Goal: Transaction & Acquisition: Purchase product/service

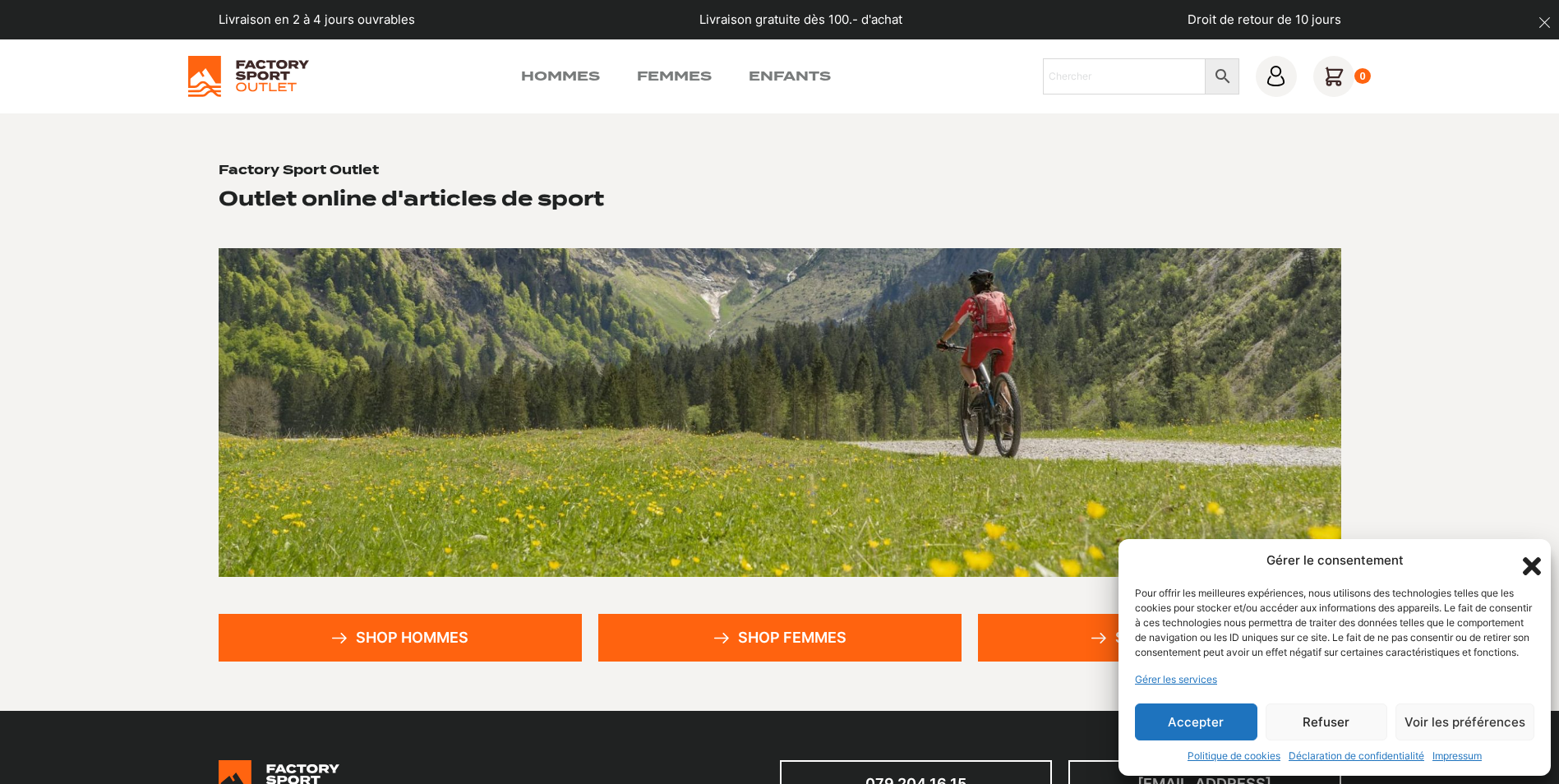
click at [1184, 721] on button "Accepter" at bounding box center [1196, 721] width 123 height 37
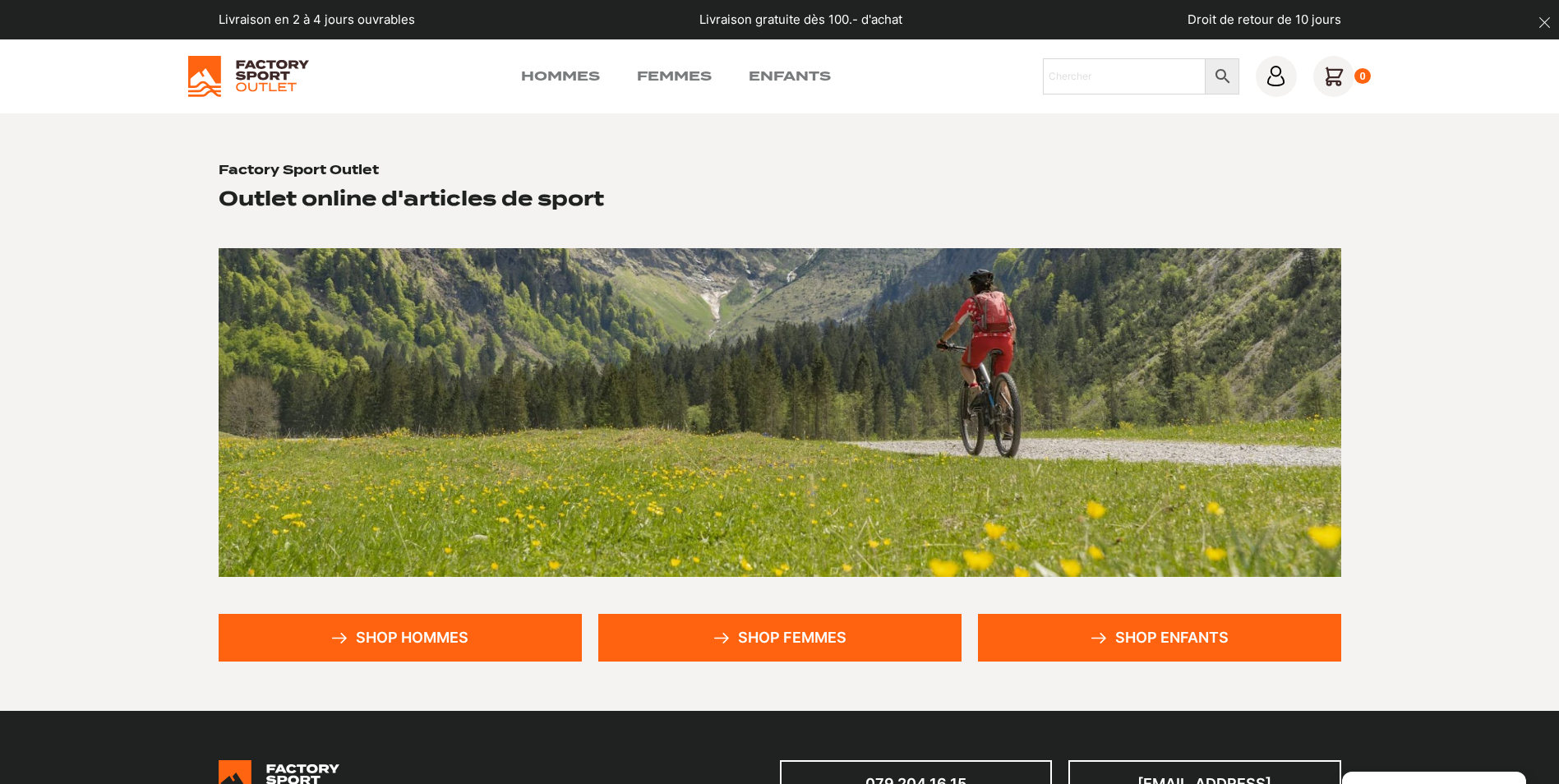
click at [486, 638] on link "Shop hommes" at bounding box center [400, 638] width 363 height 48
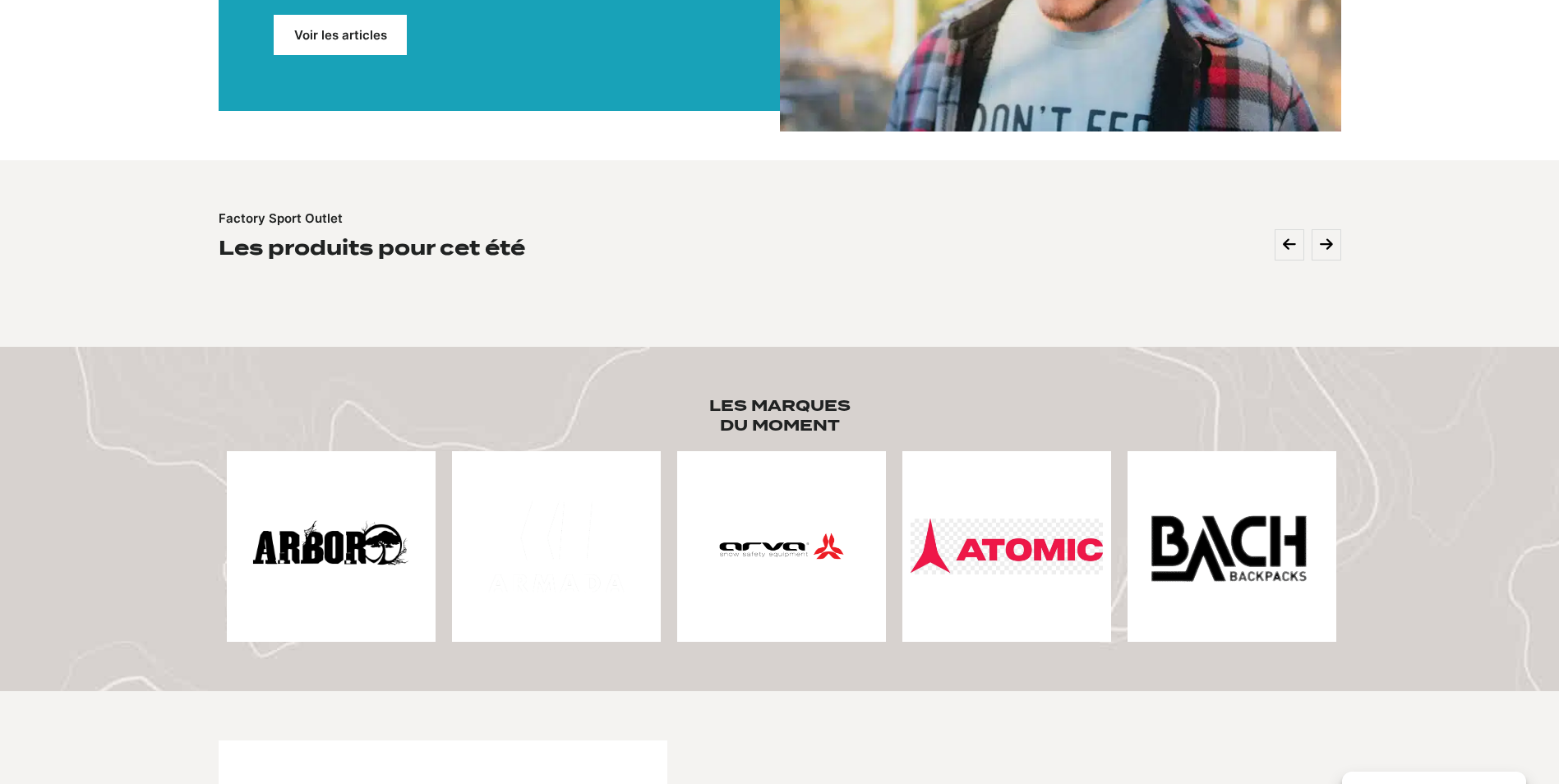
scroll to position [493, 0]
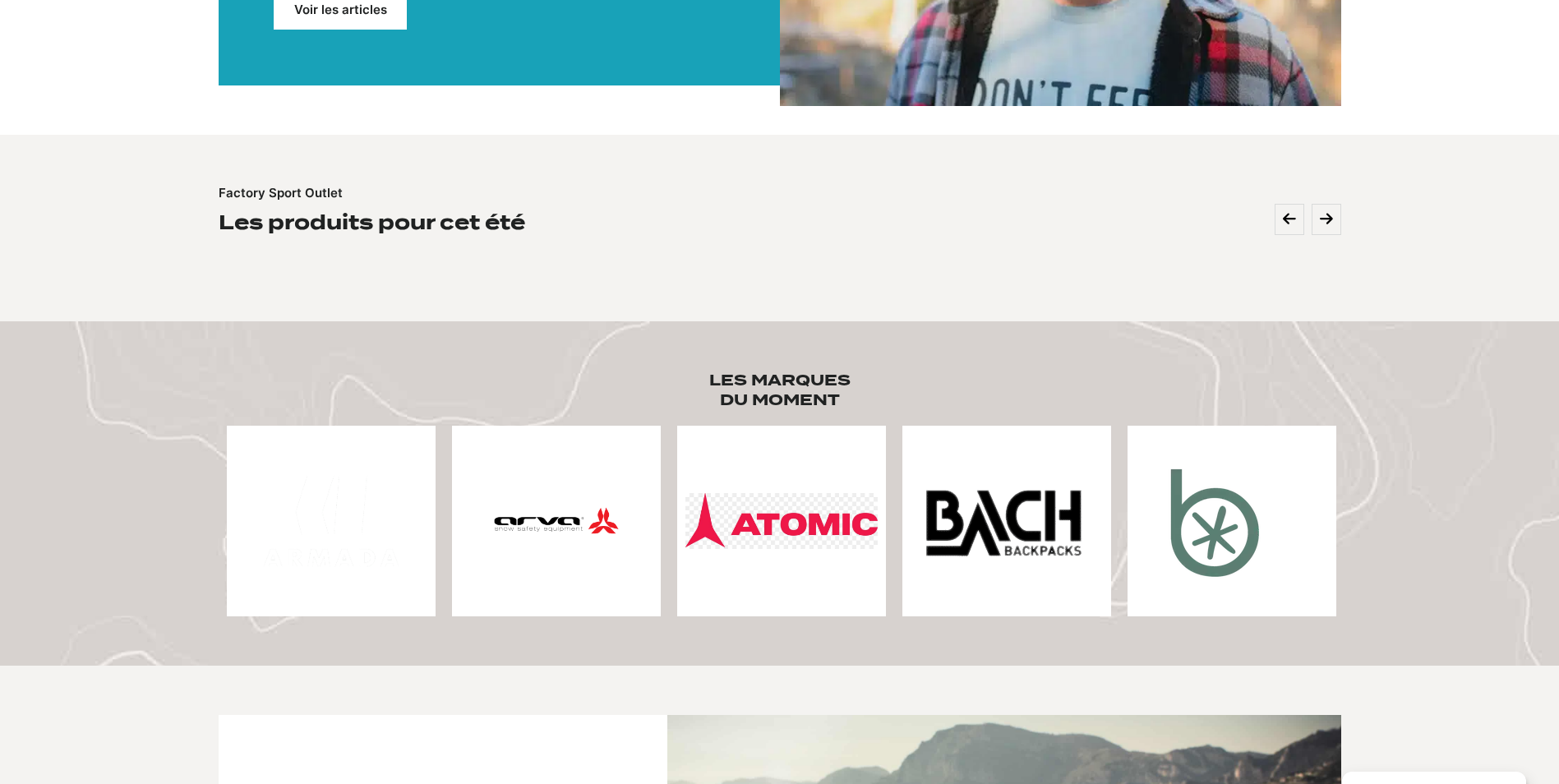
click at [1237, 518] on img at bounding box center [1213, 521] width 158 height 158
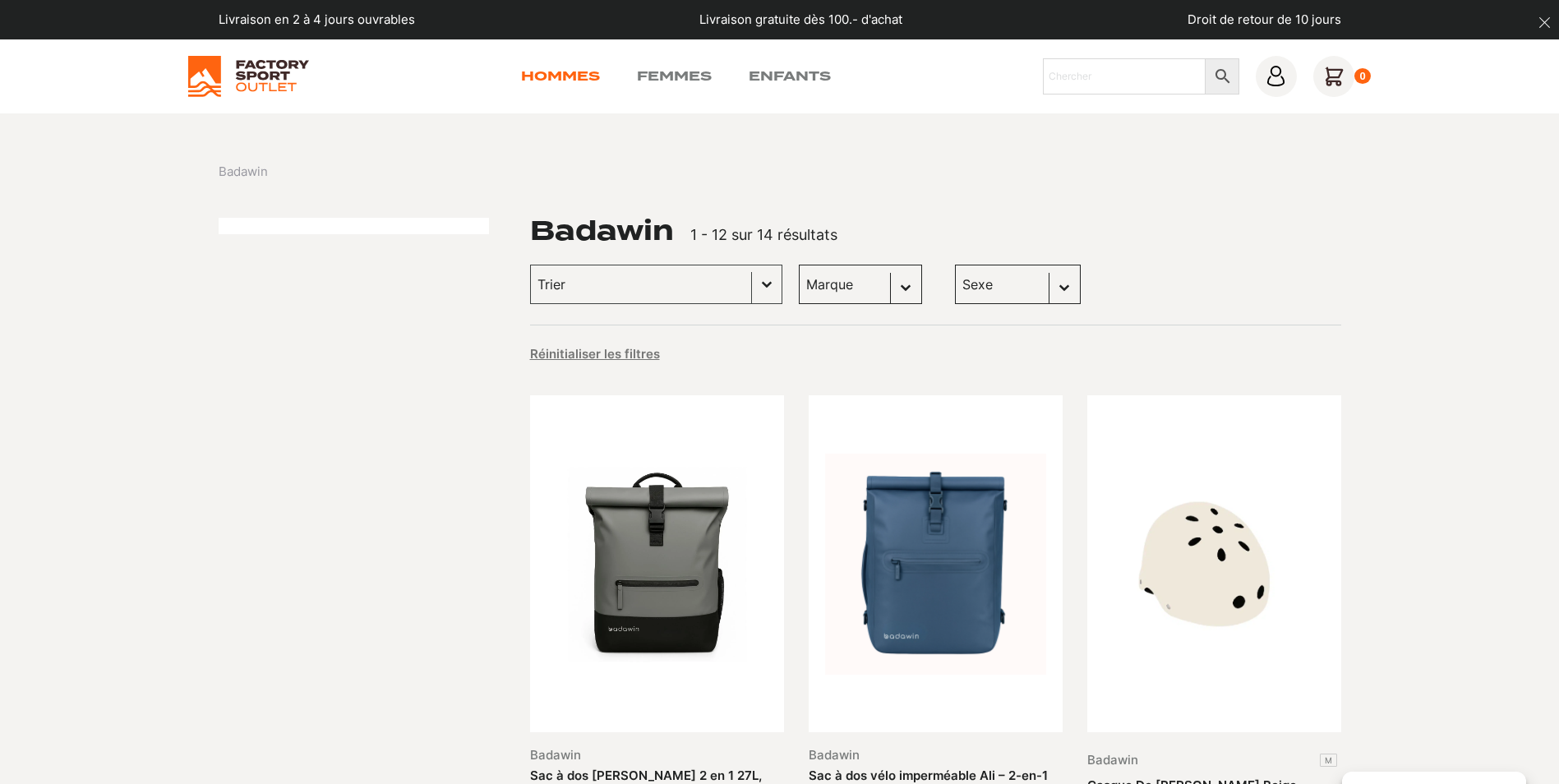
click at [549, 73] on link "Hommes" at bounding box center [560, 76] width 79 height 19
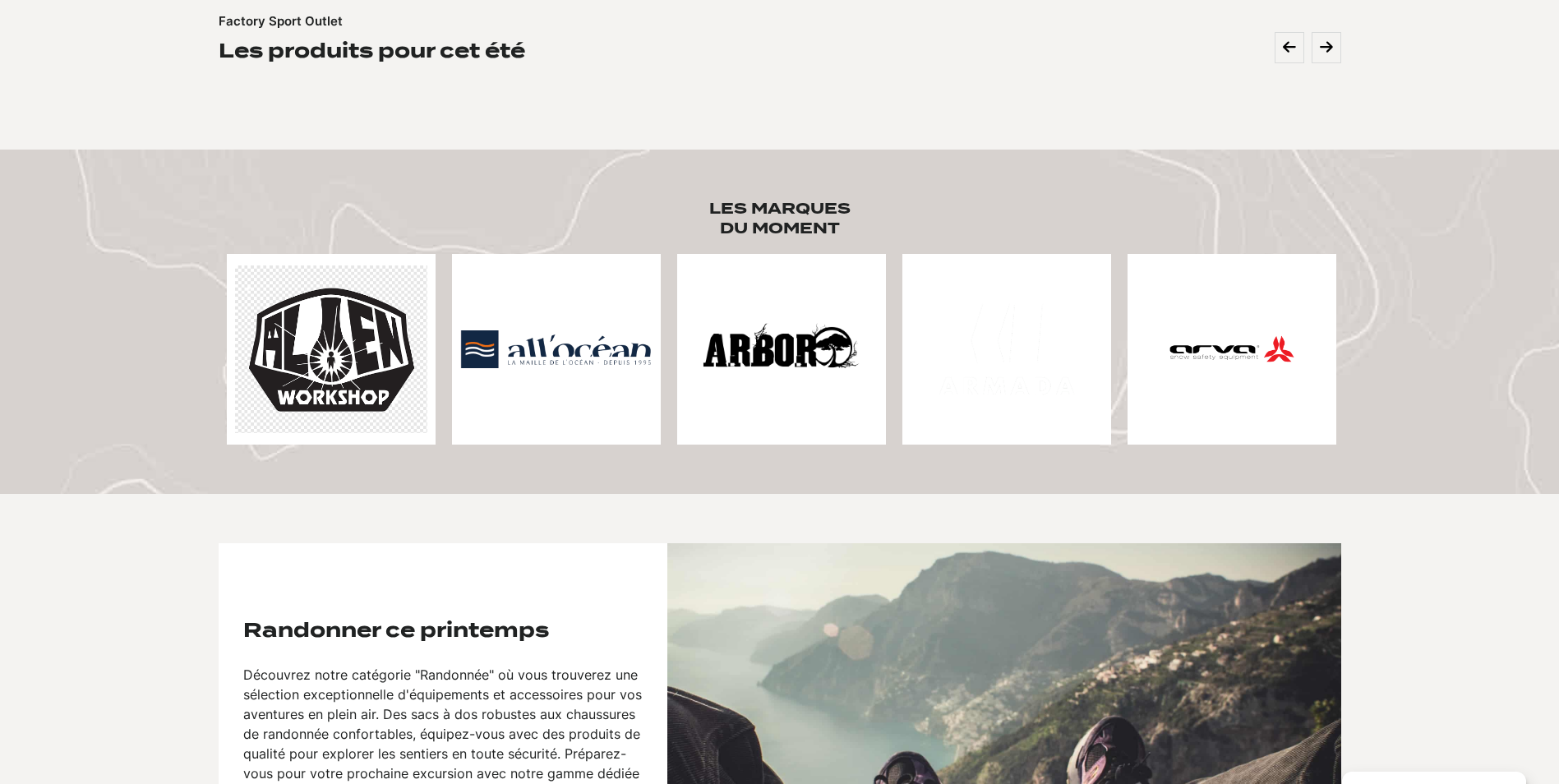
scroll to position [822, 0]
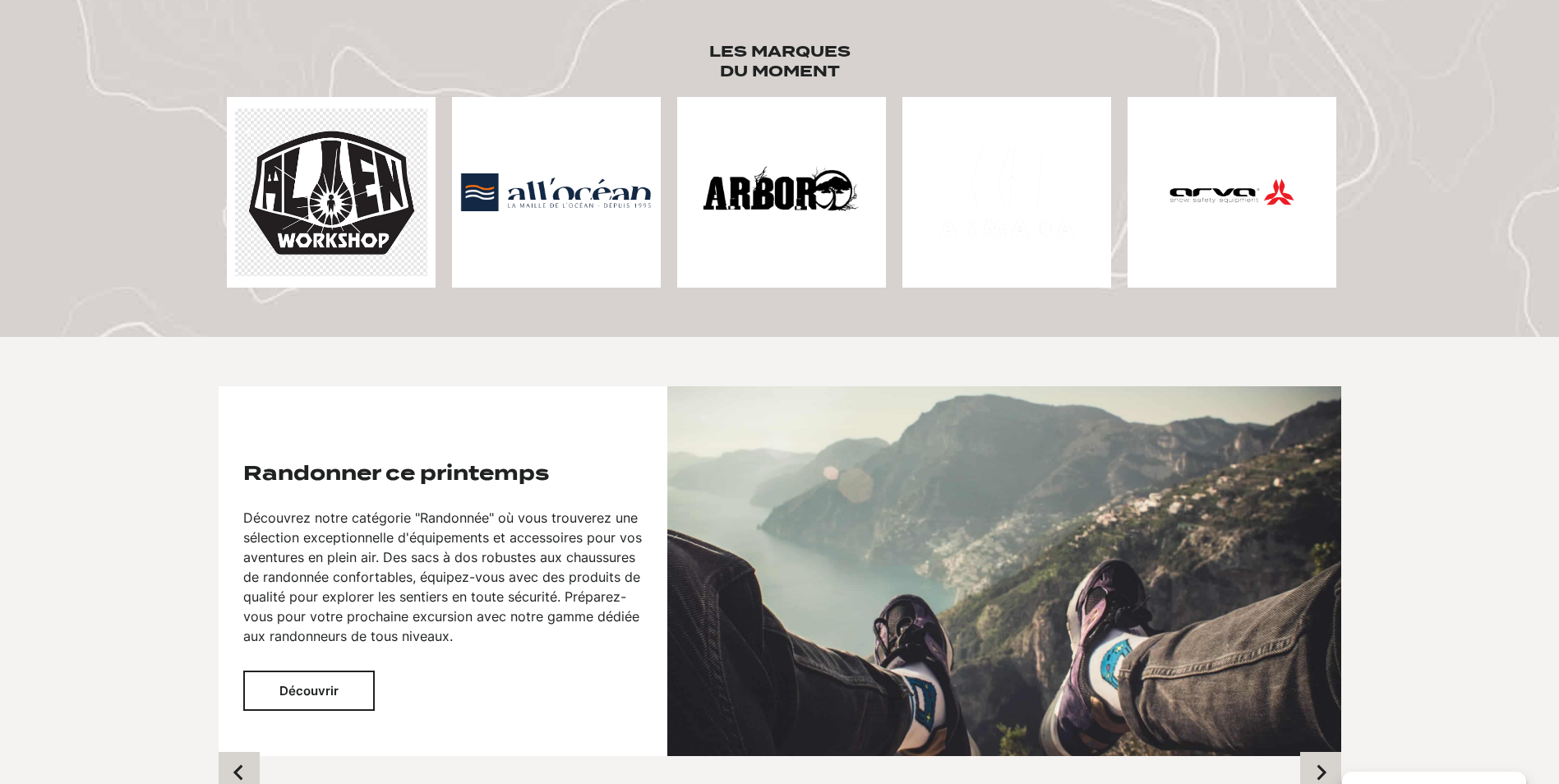
click at [1235, 188] on img at bounding box center [1231, 192] width 193 height 193
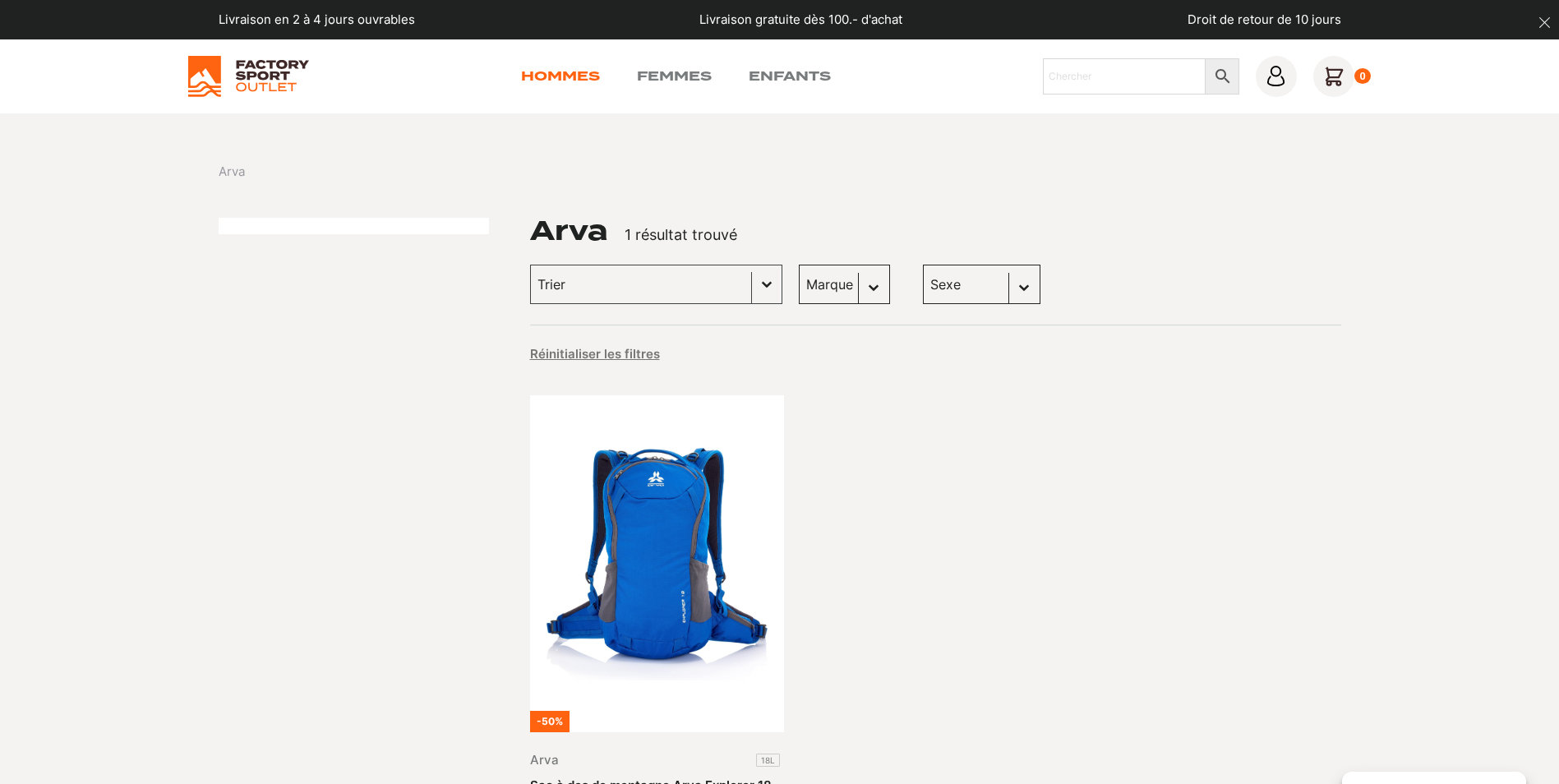
click at [550, 76] on link "Hommes" at bounding box center [560, 76] width 79 height 19
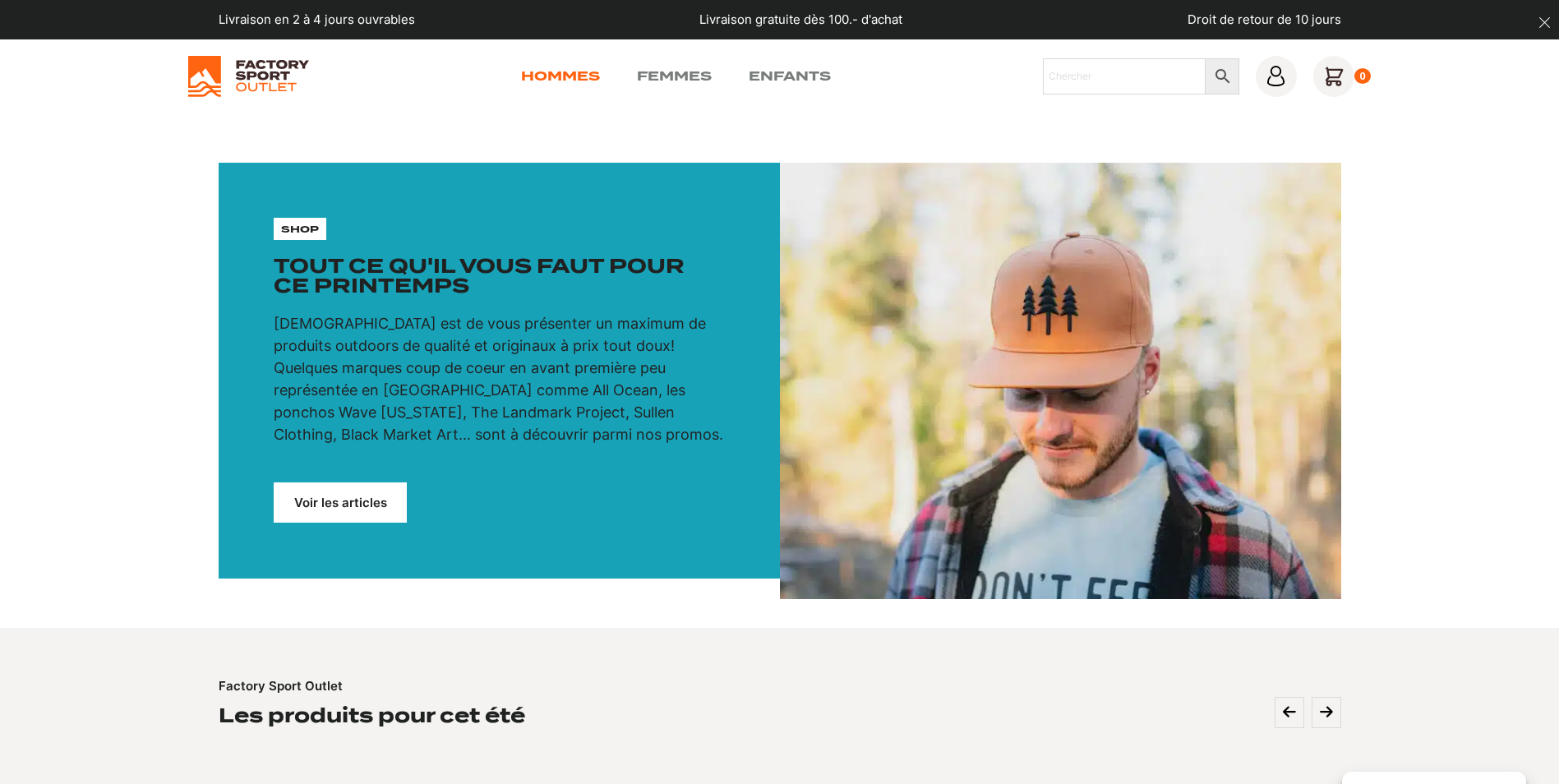
click at [565, 75] on link "Hommes" at bounding box center [560, 76] width 79 height 19
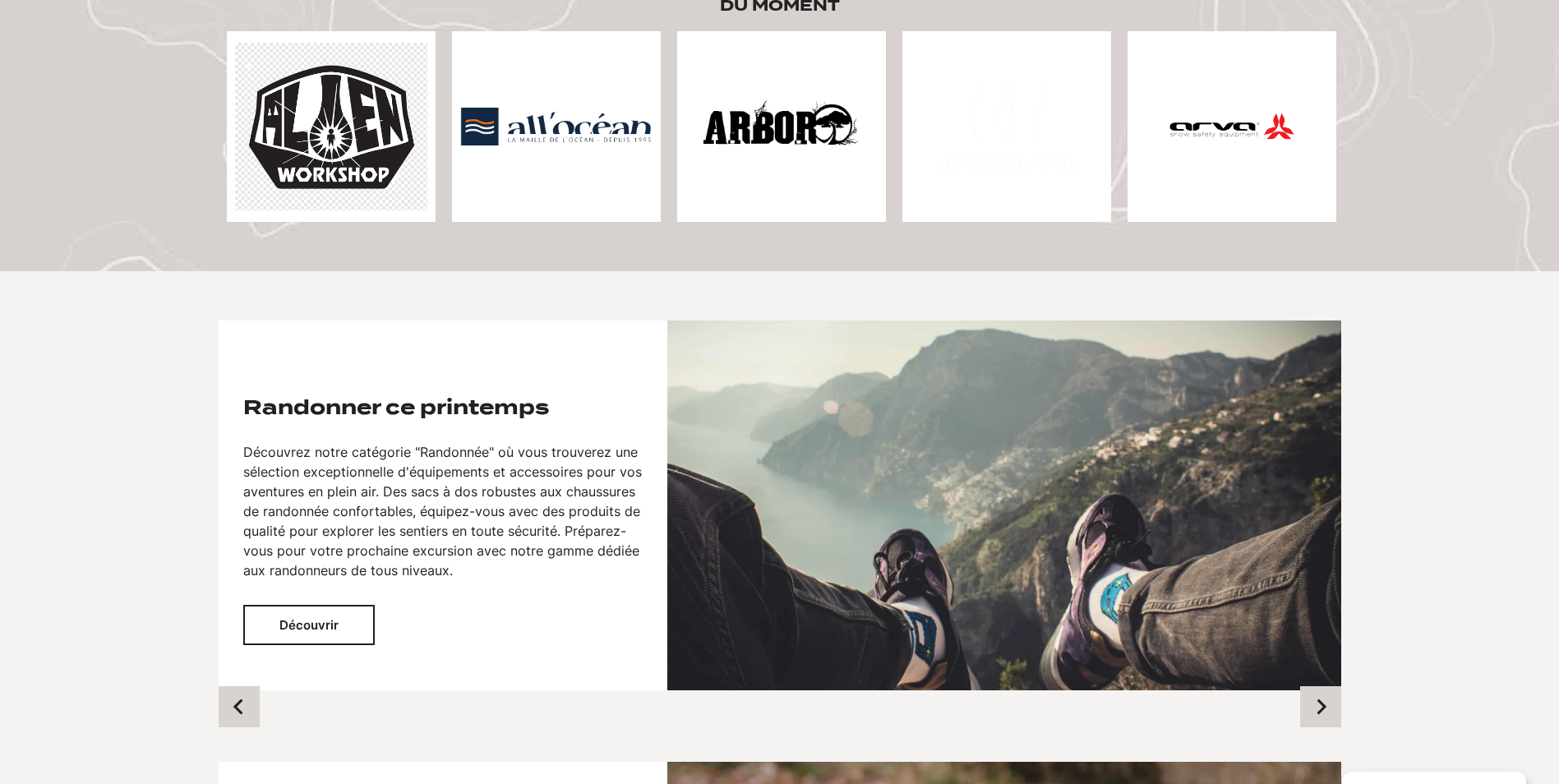
scroll to position [904, 0]
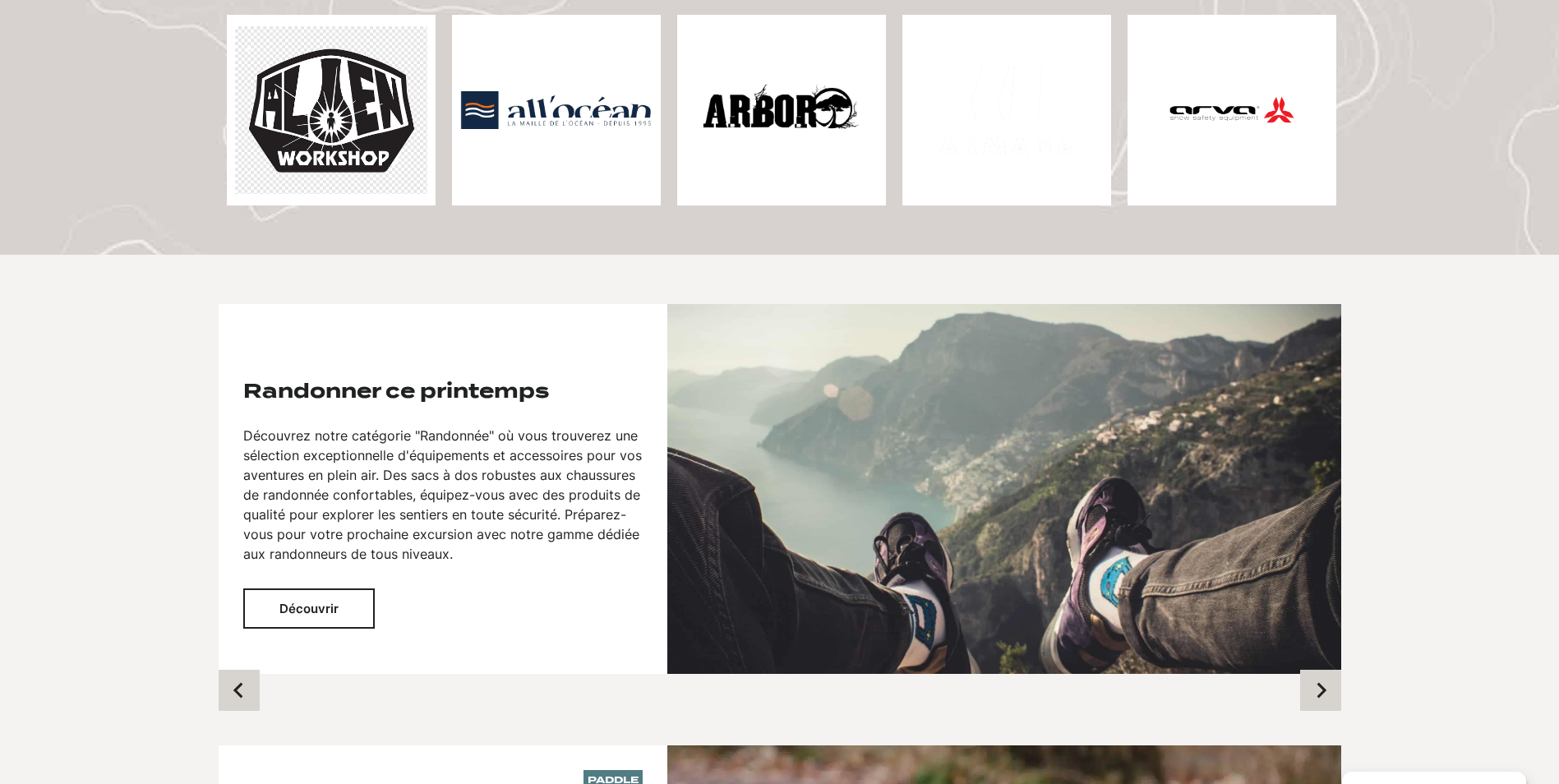
click at [346, 136] on img at bounding box center [331, 110] width 193 height 167
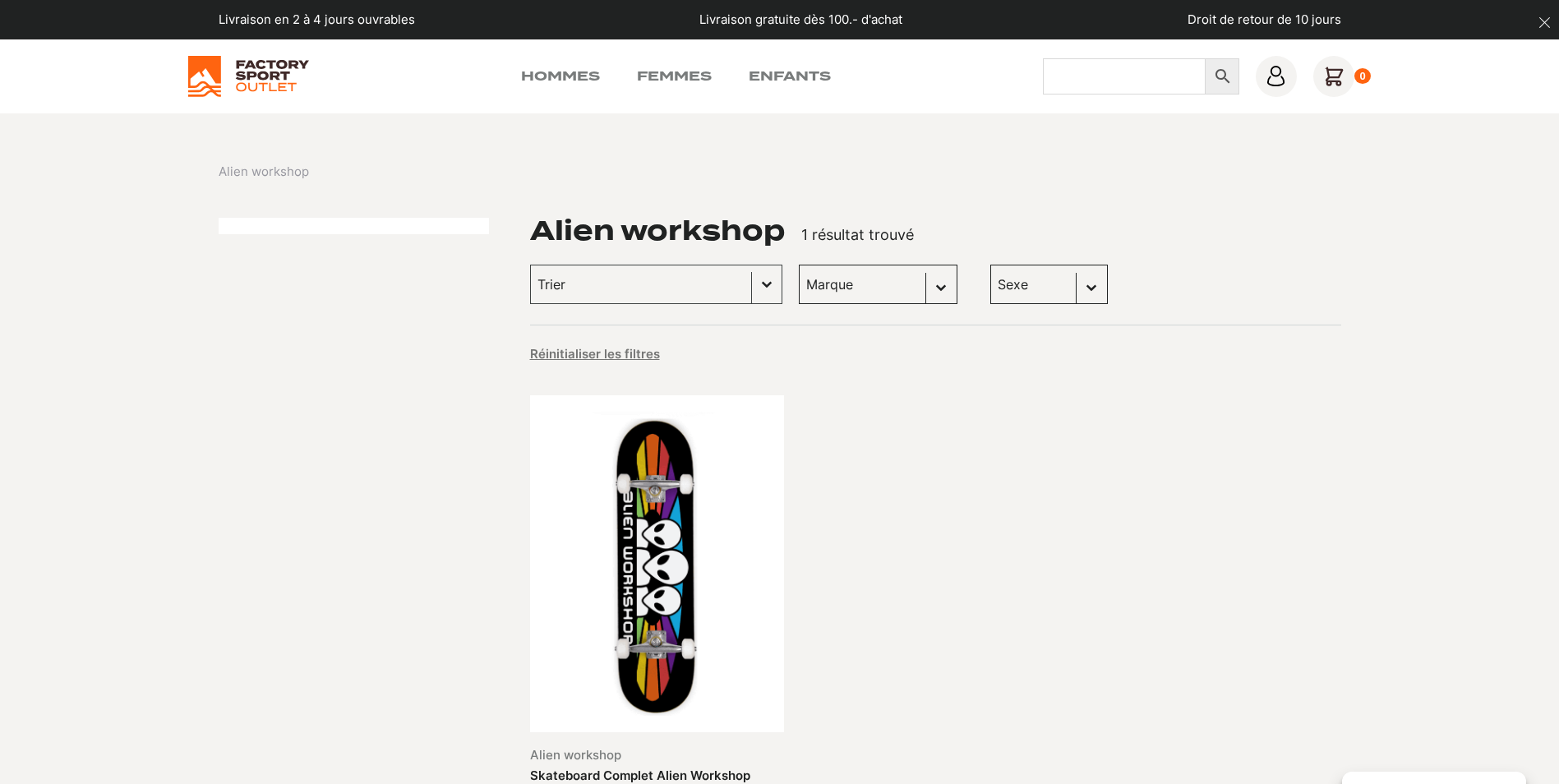
click at [1108, 77] on input "Chercher" at bounding box center [1124, 76] width 163 height 36
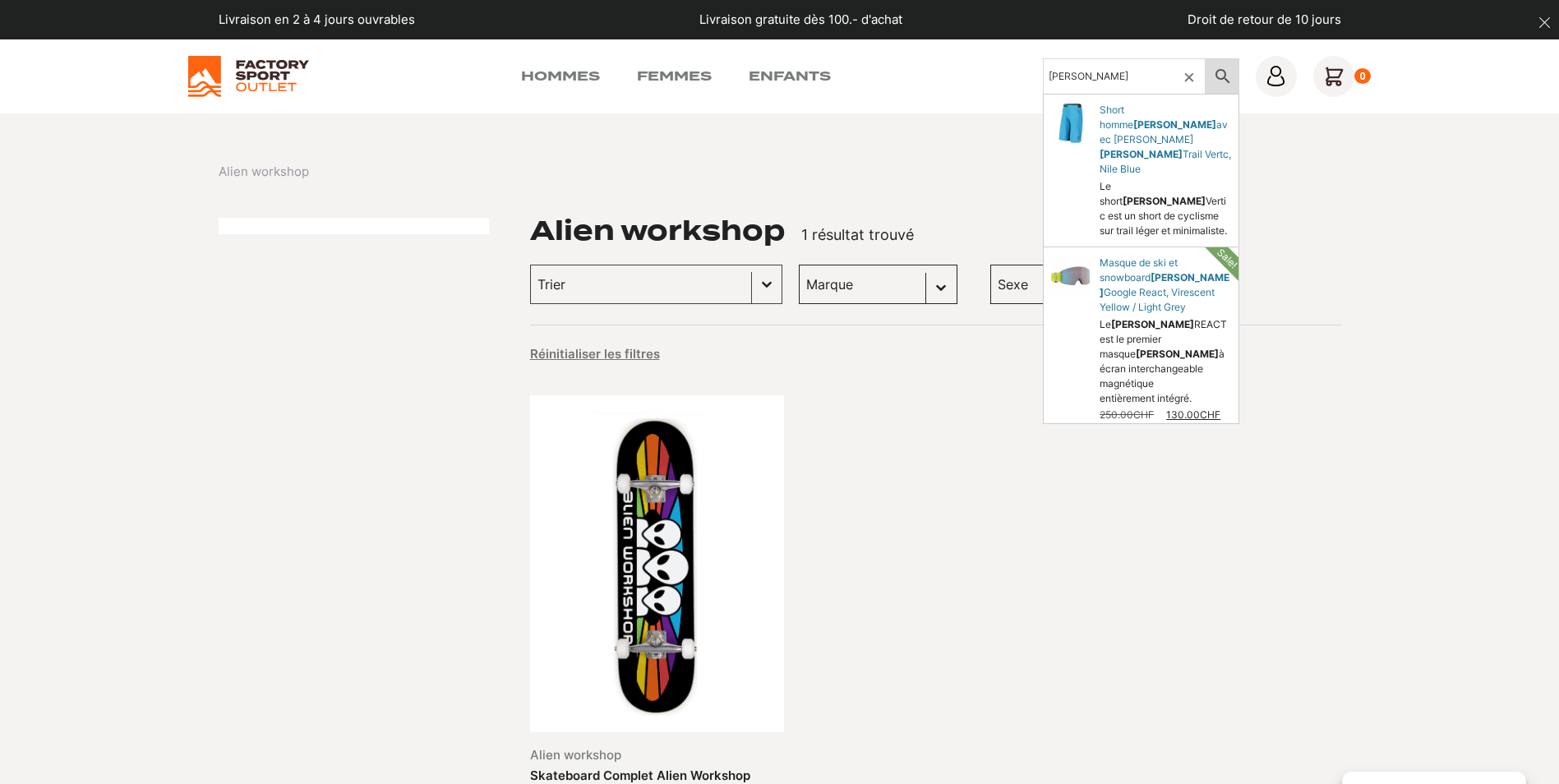
type input "[PERSON_NAME]"
click at [1215, 74] on icon at bounding box center [1222, 76] width 14 height 14
click at [1219, 76] on icon at bounding box center [1222, 76] width 34 height 19
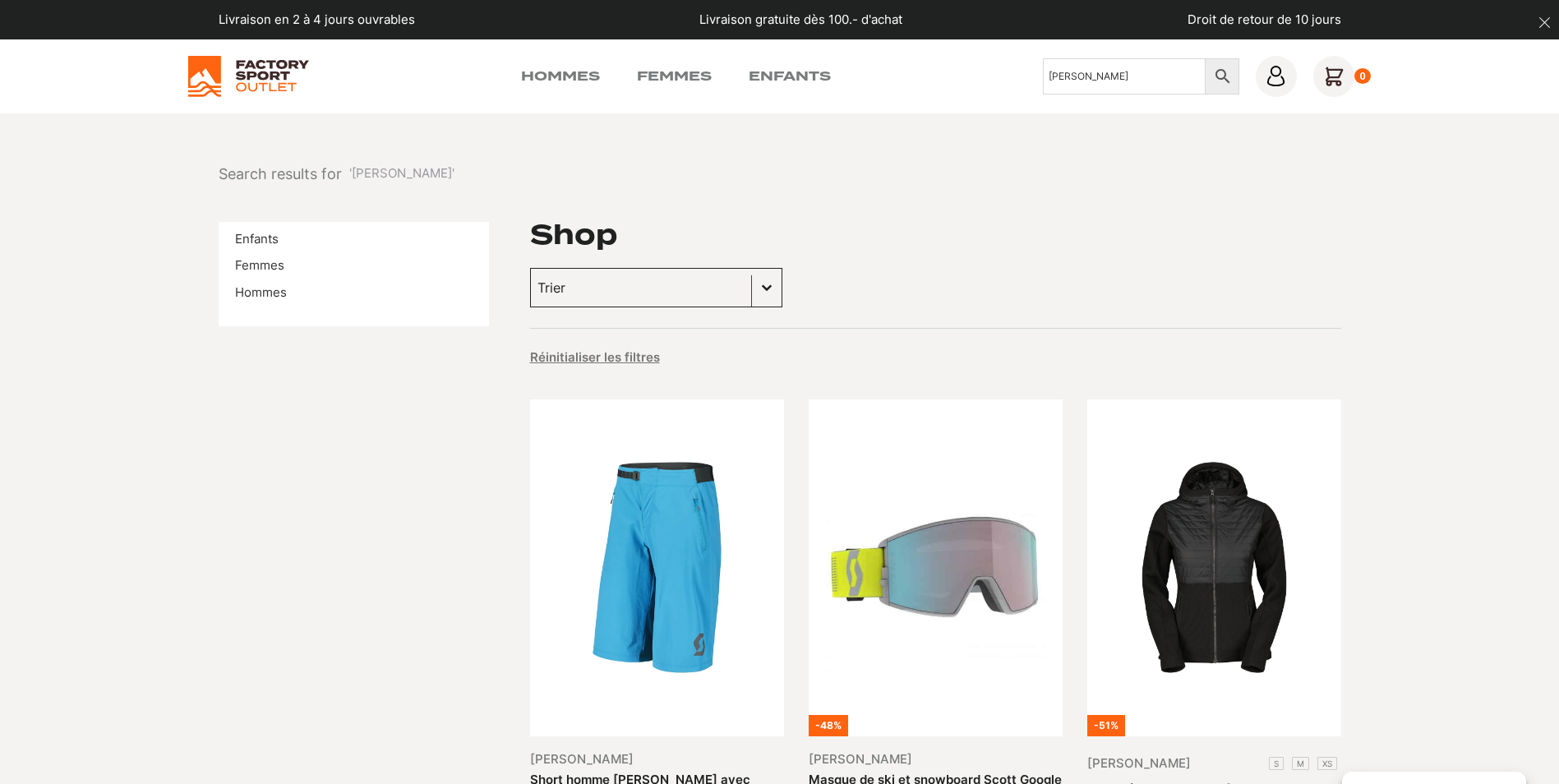
click at [752, 285] on button "Basculer la liste" at bounding box center [767, 287] width 29 height 38
click at [912, 247] on div "Shop" at bounding box center [935, 235] width 811 height 27
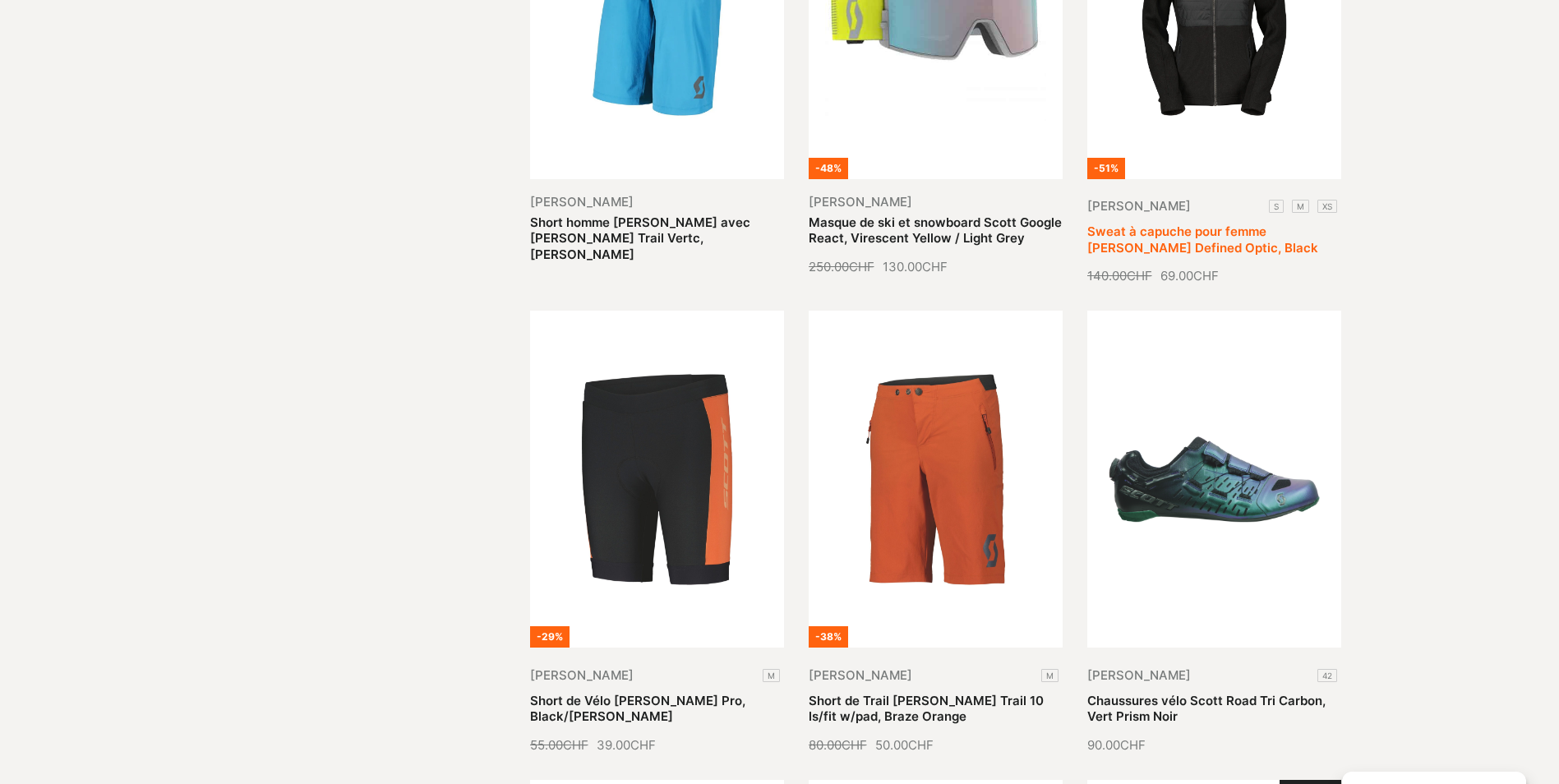
scroll to position [740, 0]
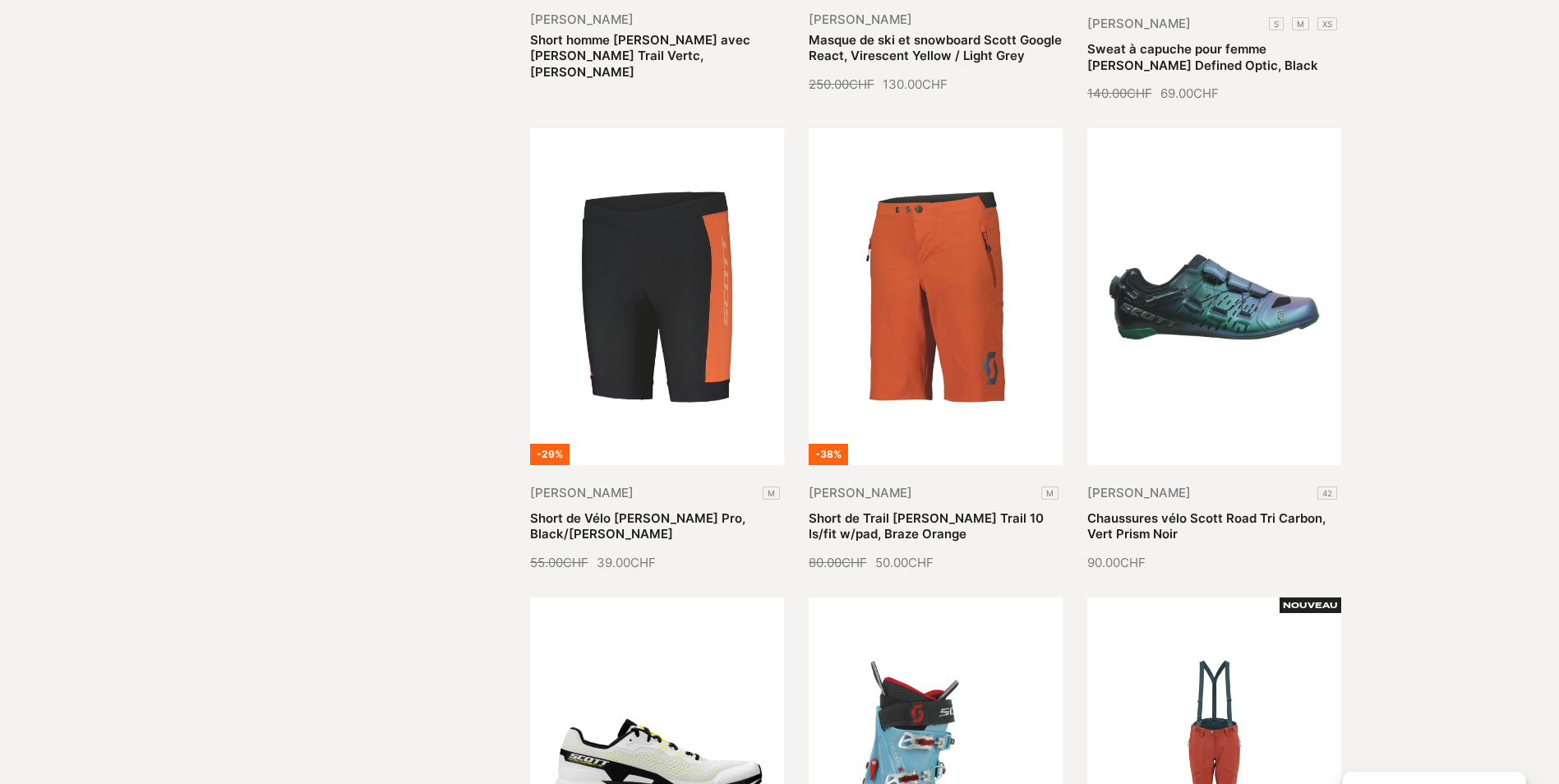
click at [1438, 236] on section "Search results for '[PERSON_NAME]' Enfants Femmes Hommes Shop Accessoires Acces…" at bounding box center [780, 492] width 1559 height 2238
